Goal: Information Seeking & Learning: Find specific page/section

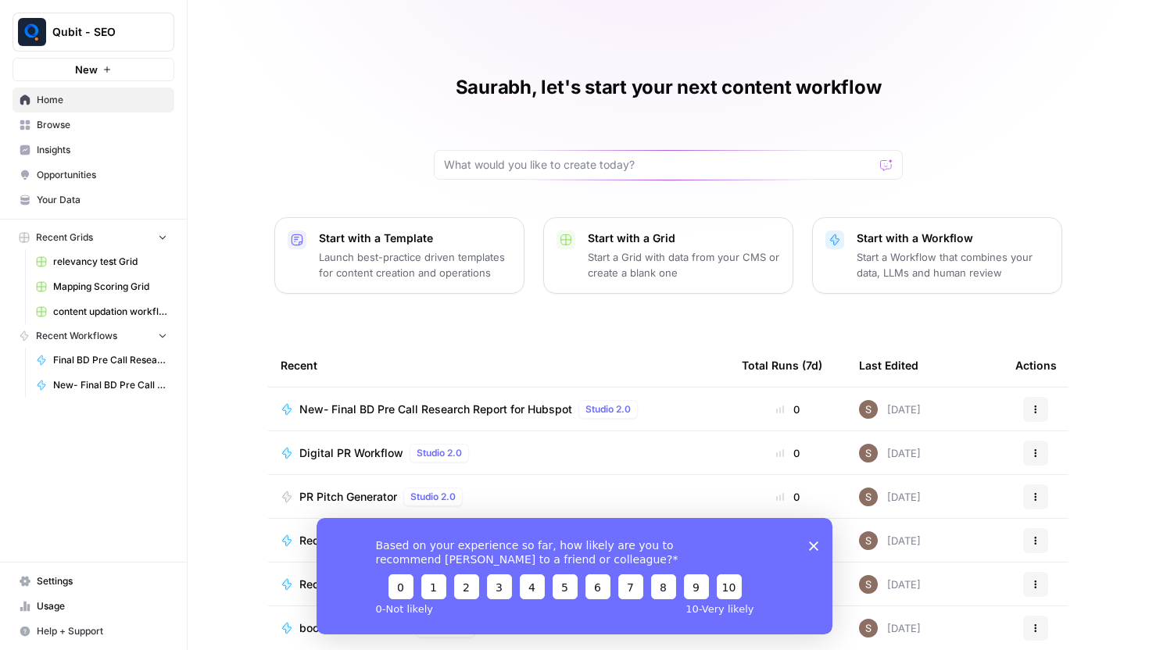
click at [73, 120] on span "Browse" at bounding box center [102, 125] width 131 height 14
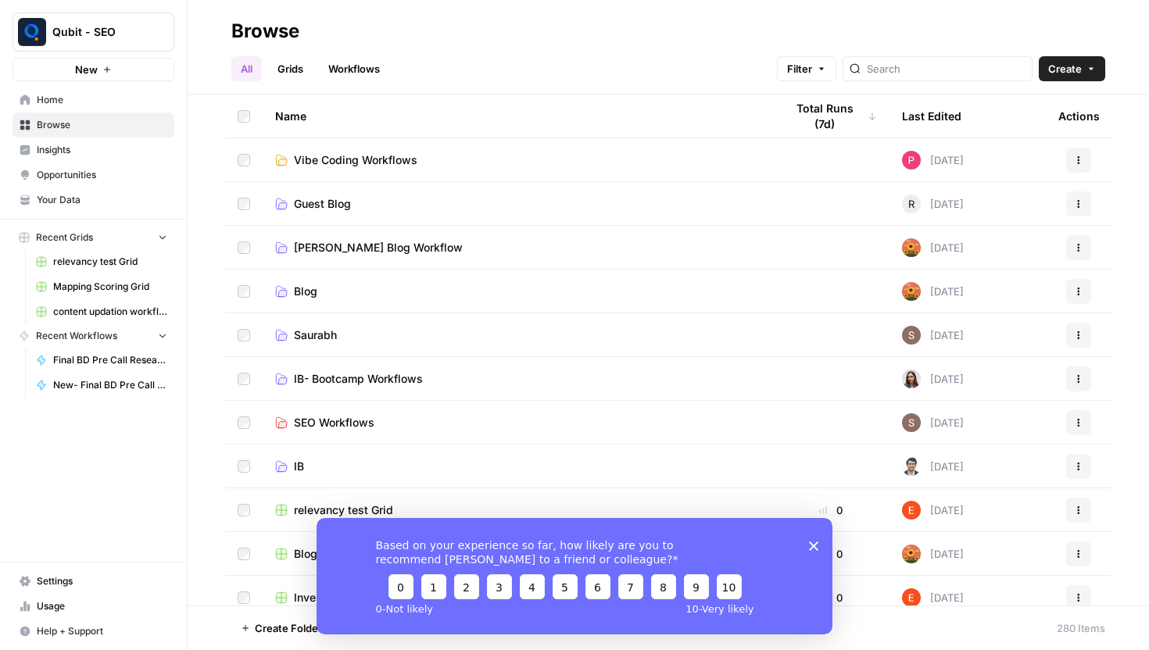
click at [813, 541] on icon "Close survey" at bounding box center [813, 545] width 9 height 9
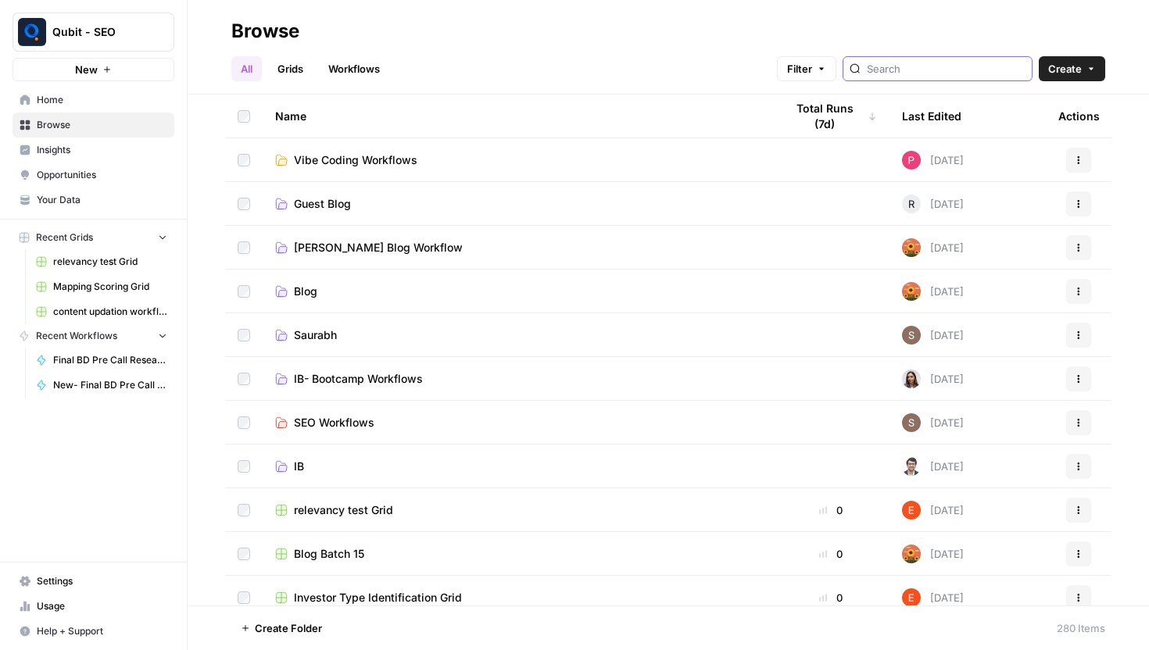
click at [926, 70] on input "search" at bounding box center [946, 69] width 159 height 16
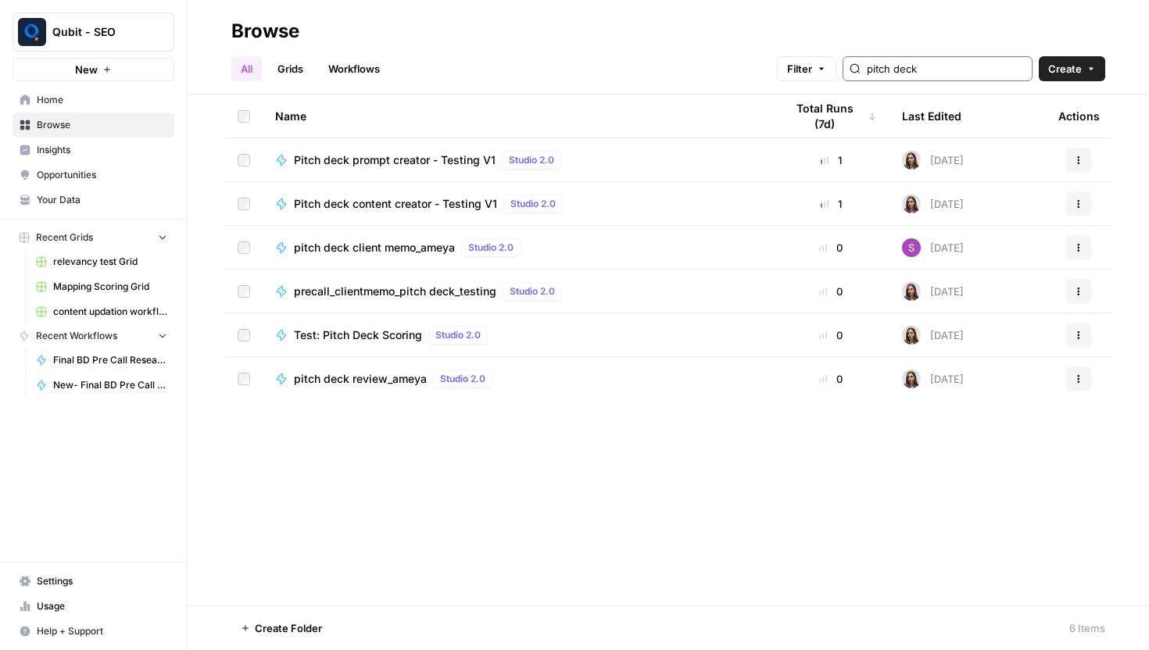
click at [941, 69] on input "pitch deck" at bounding box center [946, 69] width 159 height 16
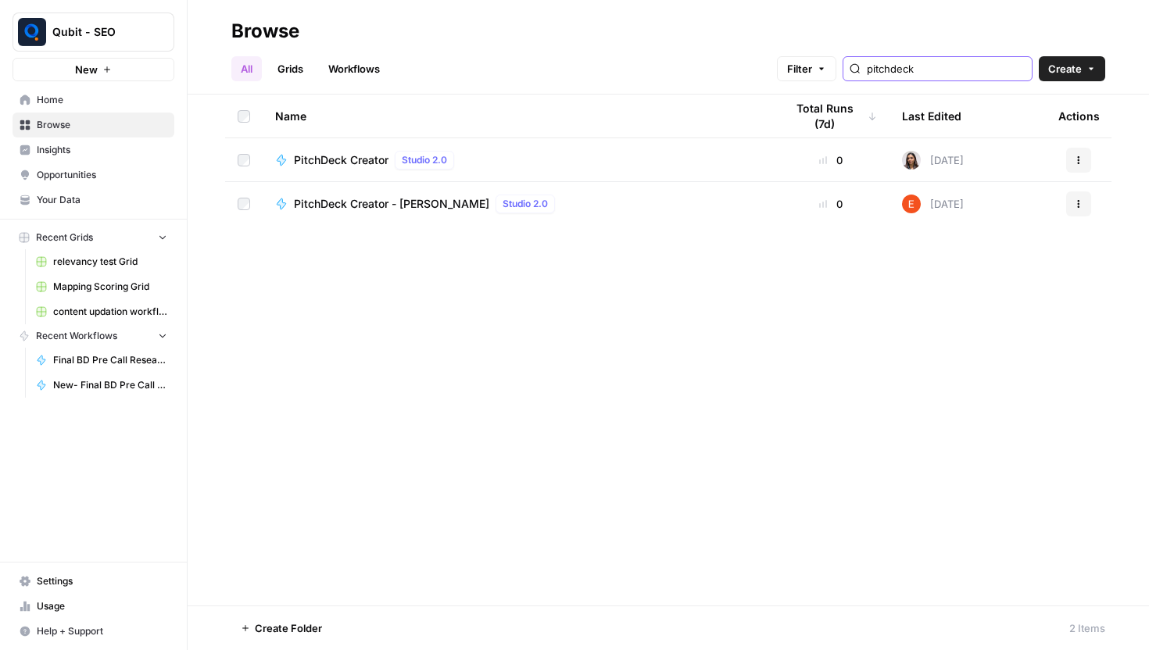
type input "pitchdeck"
click at [105, 32] on span "Qubit - SEO" at bounding box center [99, 32] width 95 height 16
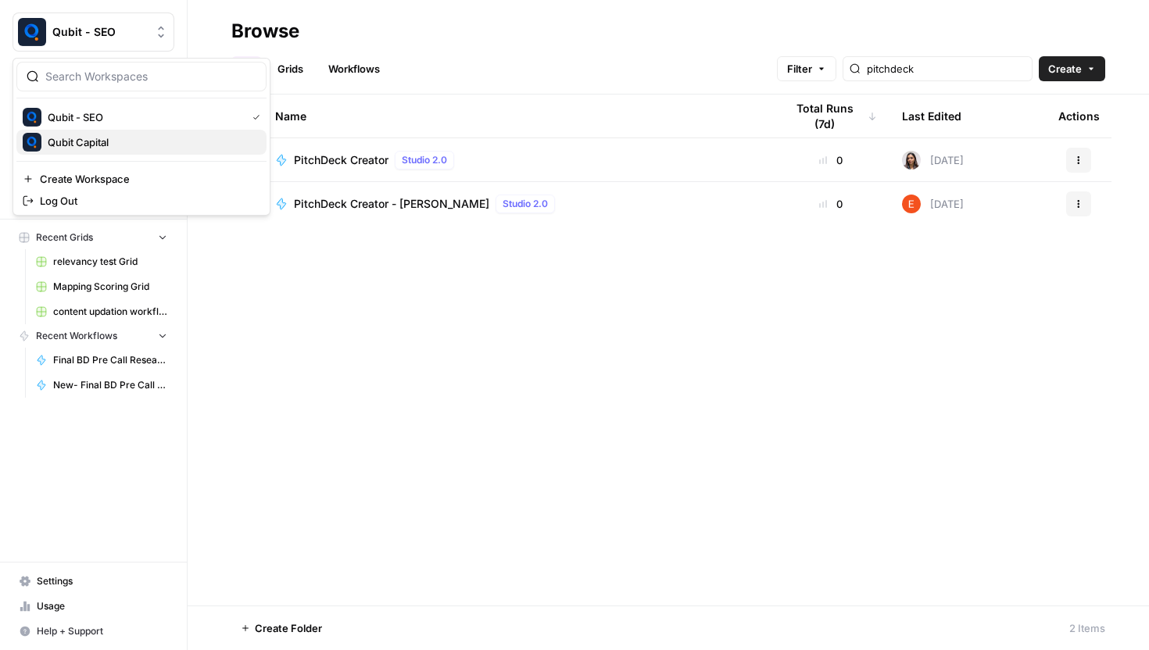
click at [101, 146] on span "Qubit Capital" at bounding box center [151, 142] width 206 height 16
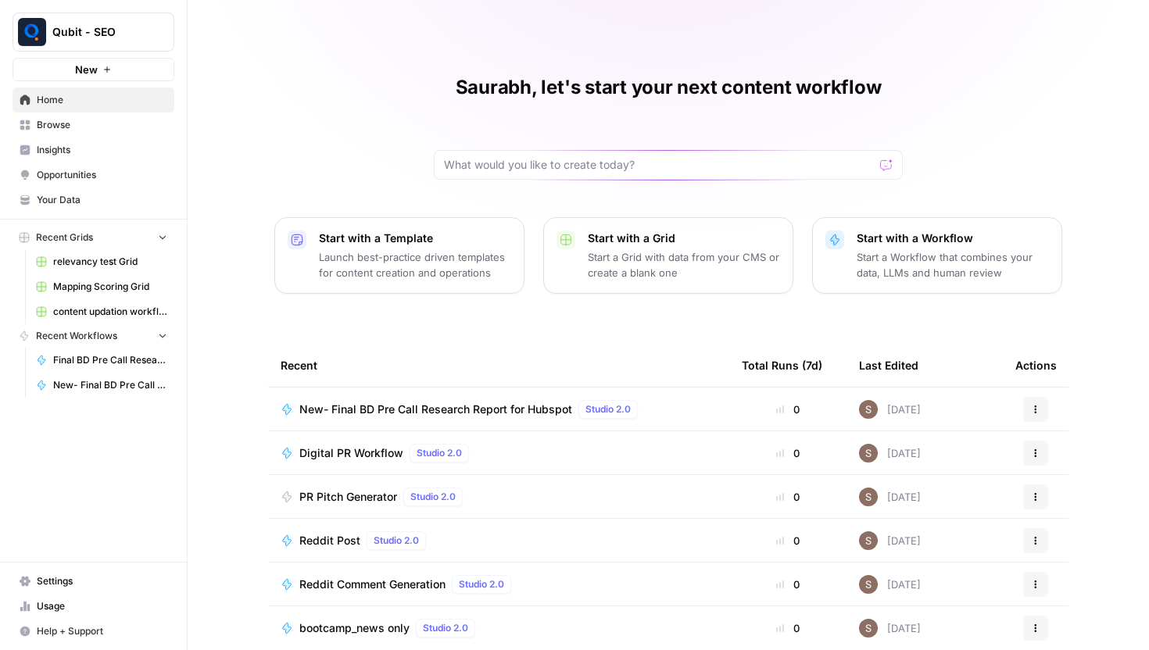
click at [73, 129] on span "Browse" at bounding box center [102, 125] width 131 height 14
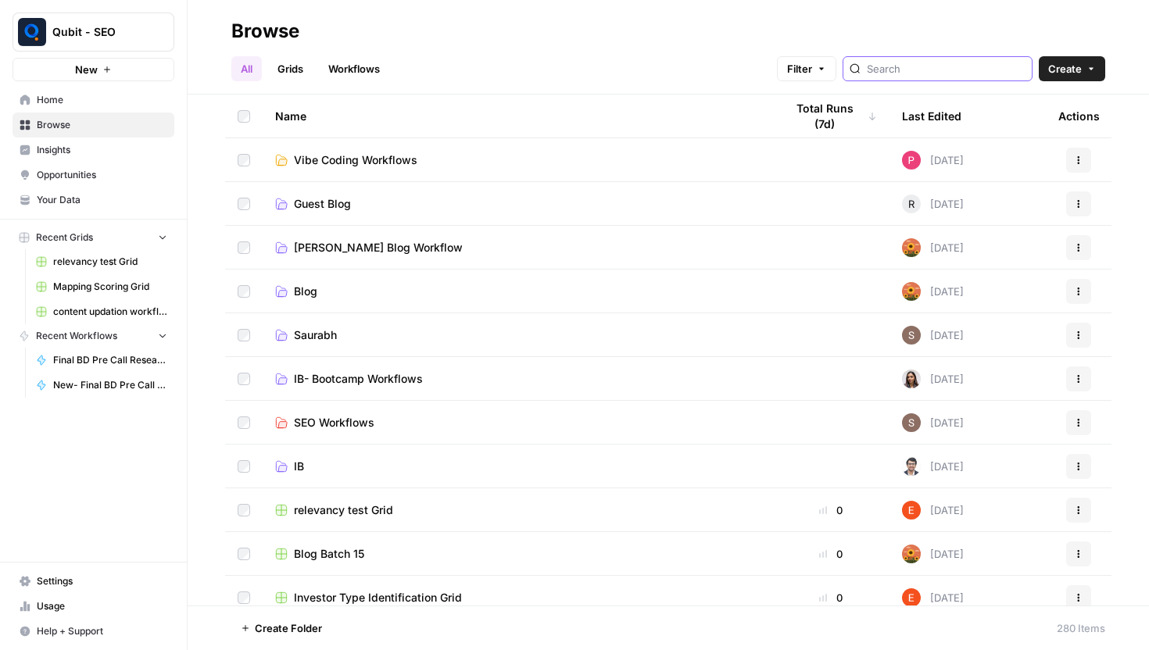
click at [927, 74] on input "search" at bounding box center [946, 69] width 159 height 16
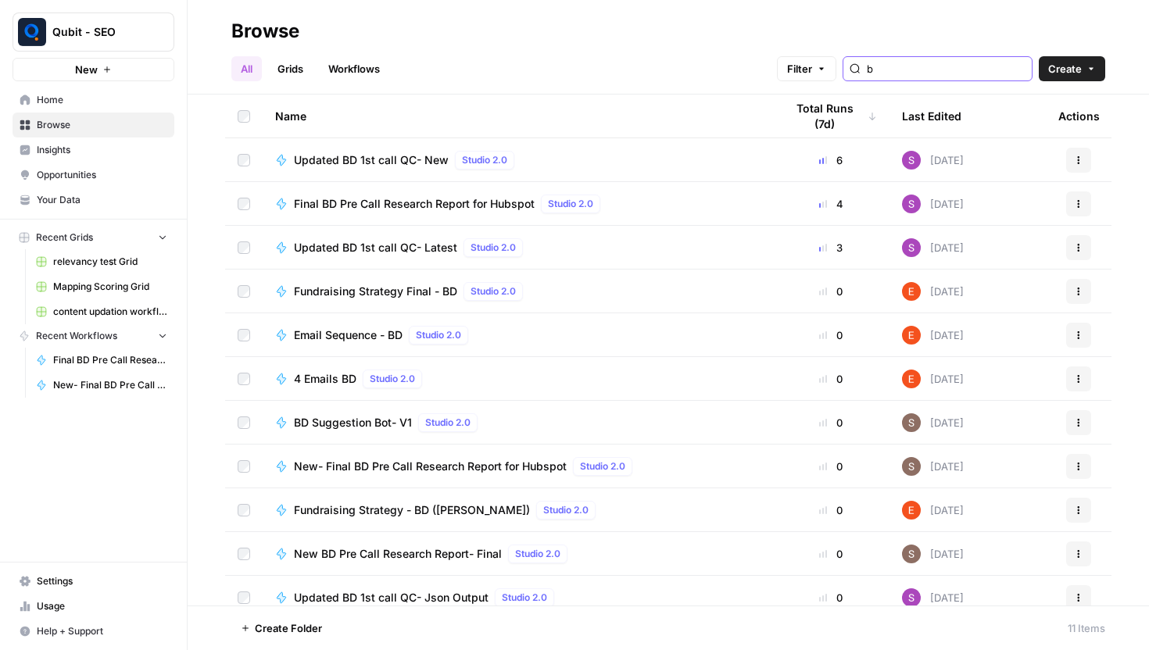
type input "b"
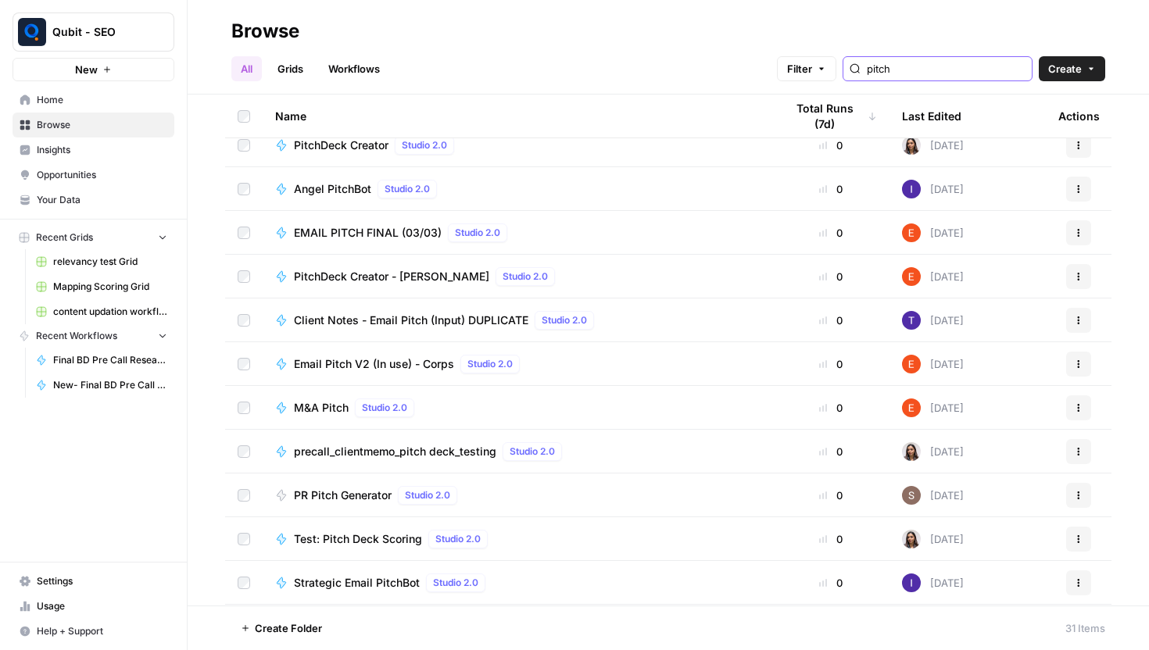
scroll to position [675, 0]
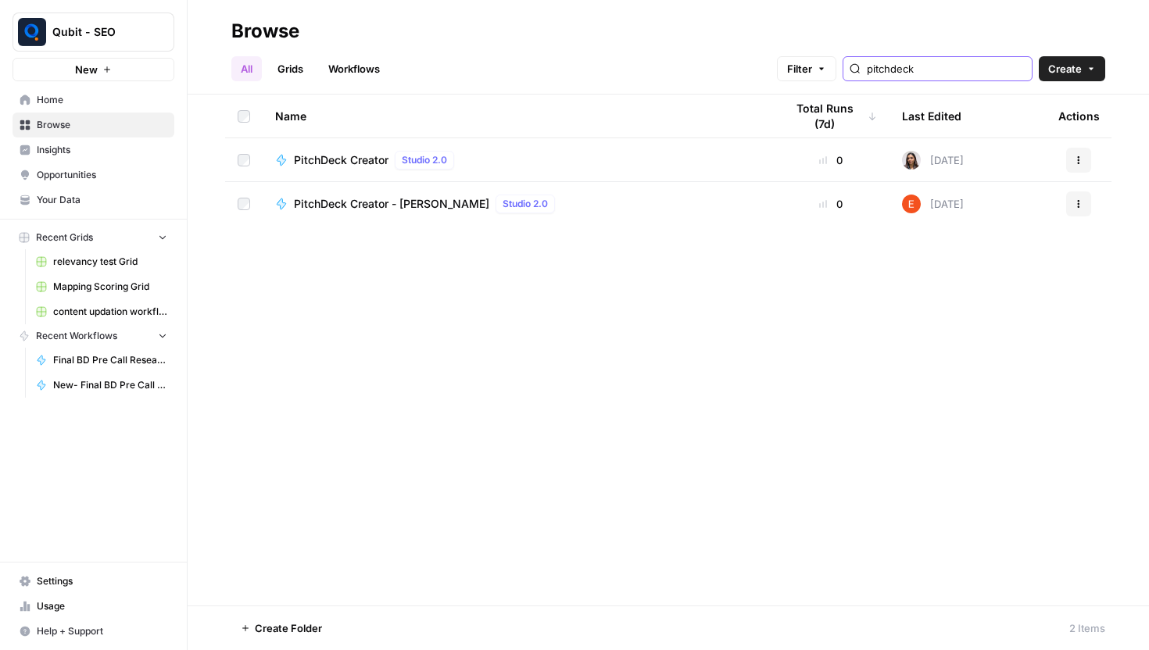
type input "pitchdeck"
click at [770, 384] on div "Name Total Runs (7d) Last Edited Actions PitchDeck Creator Studio 2.0 0 [DATE] …" at bounding box center [668, 350] width 961 height 511
